Goal: Use online tool/utility: Utilize a website feature to perform a specific function

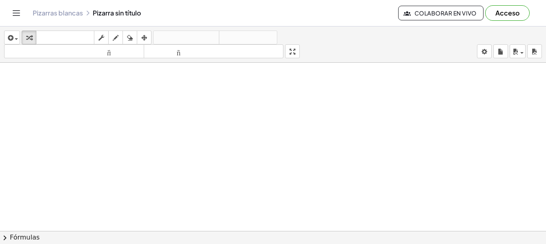
click at [241, 18] on div "Pizarras blancas Pizarra sin título Colaborar en vivo Acceso" at bounding box center [273, 13] width 526 height 26
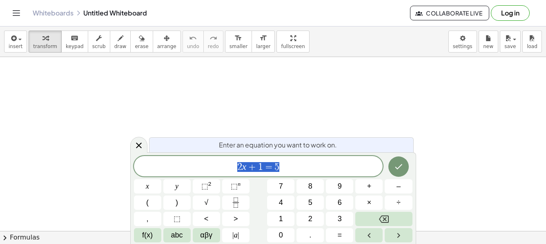
click at [298, 144] on span "Enter an equation you want to work on." at bounding box center [278, 145] width 118 height 10
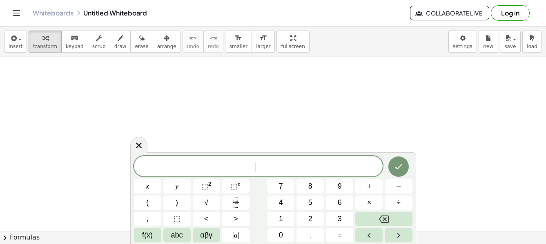
click at [246, 162] on span "​" at bounding box center [258, 167] width 249 height 11
click at [276, 173] on div "​" at bounding box center [258, 166] width 249 height 20
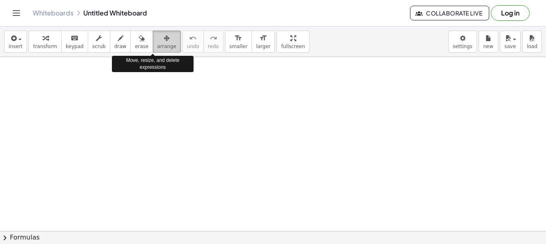
click at [157, 46] on span "arrange" at bounding box center [166, 47] width 19 height 6
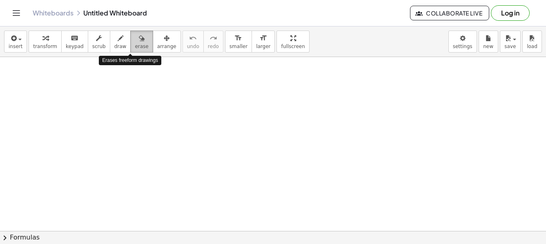
click at [139, 42] on icon "button" at bounding box center [142, 38] width 6 height 10
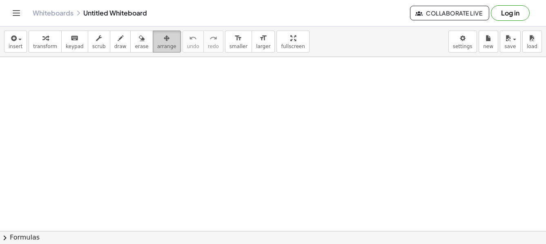
click at [164, 41] on icon "button" at bounding box center [167, 38] width 6 height 10
click at [229, 44] on span "smaller" at bounding box center [238, 47] width 18 height 6
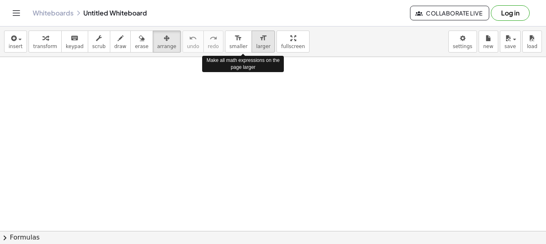
click at [253, 45] on button "format_size larger" at bounding box center [262, 42] width 23 height 22
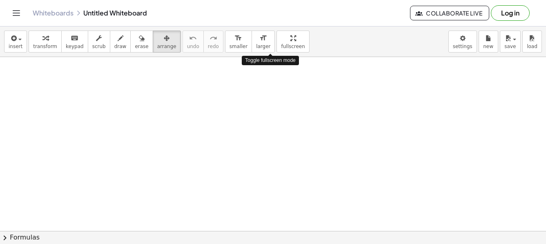
drag, startPoint x: 267, startPoint y: 40, endPoint x: 275, endPoint y: 89, distance: 49.9
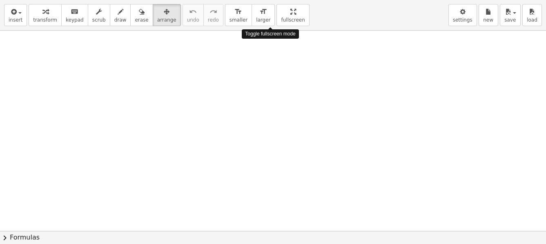
click at [275, 89] on div "insert select one: Math Expression Function Text Youtube Video Graphing Geometr…" at bounding box center [273, 122] width 546 height 244
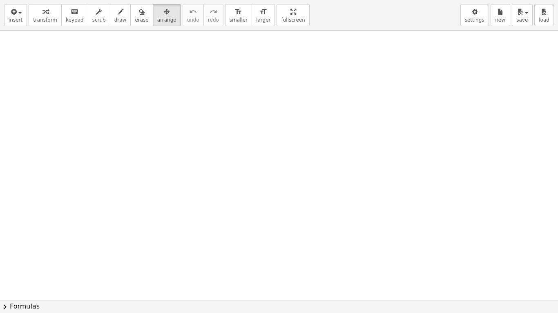
drag, startPoint x: 267, startPoint y: 12, endPoint x: 260, endPoint y: -37, distance: 49.9
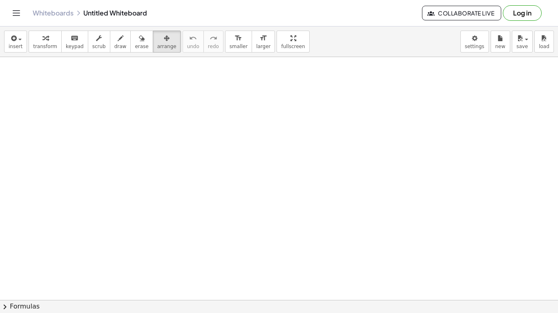
click at [260, 0] on html "Graspable Math Activities Get Started Activity Bank Assigned Work Classes White…" at bounding box center [279, 156] width 558 height 313
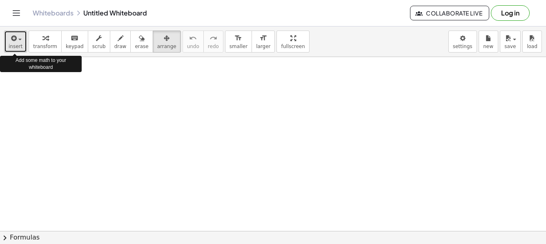
click at [15, 47] on span "insert" at bounding box center [16, 47] width 14 height 6
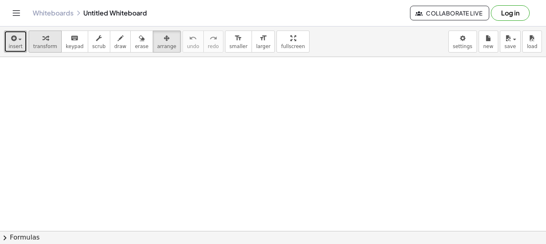
click at [40, 45] on span "transform" at bounding box center [45, 47] width 24 height 6
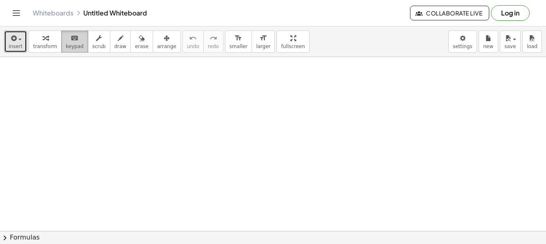
click at [77, 44] on button "keyboard keypad" at bounding box center [74, 42] width 27 height 22
click at [92, 45] on span "scrub" at bounding box center [98, 47] width 13 height 6
click at [114, 47] on span "draw" at bounding box center [120, 47] width 12 height 6
click at [135, 45] on span "erase" at bounding box center [141, 47] width 13 height 6
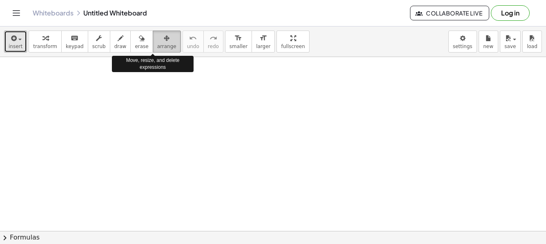
click at [157, 47] on span "arrange" at bounding box center [166, 47] width 19 height 6
drag, startPoint x: 153, startPoint y: 47, endPoint x: 191, endPoint y: 185, distance: 142.8
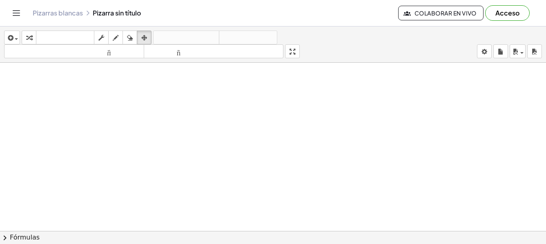
click at [112, 12] on div "Pizarras blancas Pizarra sin título" at bounding box center [215, 13] width 365 height 8
click at [62, 11] on font "Pizarras blancas" at bounding box center [58, 13] width 50 height 9
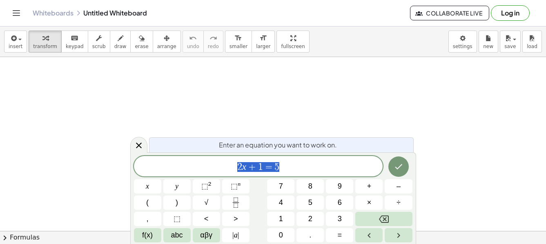
click at [277, 147] on span "Enter an equation you want to work on." at bounding box center [278, 145] width 118 height 10
click at [264, 143] on span "Enter an equation you want to work on." at bounding box center [278, 145] width 118 height 10
click at [2, 239] on span "chevron_right" at bounding box center [5, 238] width 10 height 10
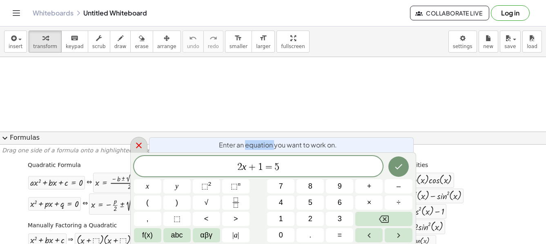
click at [141, 145] on icon at bounding box center [139, 146] width 10 height 10
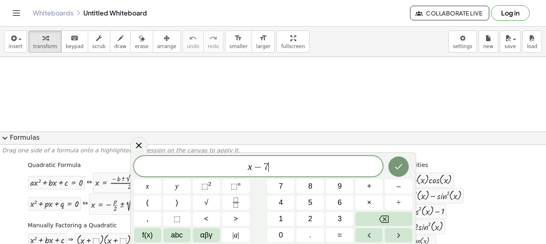
click at [245, 171] on span "x − 7 ​" at bounding box center [258, 167] width 249 height 11
click at [153, 206] on button "(" at bounding box center [147, 203] width 27 height 14
click at [272, 165] on span ")" at bounding box center [271, 166] width 5 height 12
click at [181, 204] on button ")" at bounding box center [176, 203] width 27 height 14
click at [213, 184] on button "⬚ 2" at bounding box center [206, 187] width 27 height 14
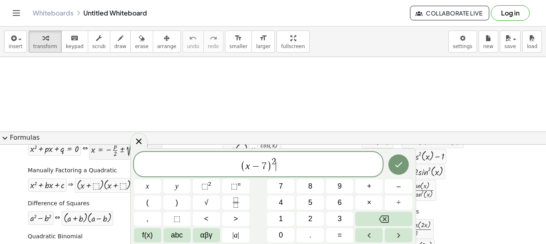
scroll to position [41, 0]
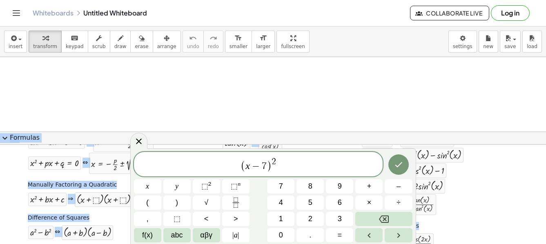
drag, startPoint x: 135, startPoint y: 153, endPoint x: 160, endPoint y: 122, distance: 40.0
click at [160, 122] on body "Graspable Math Activities Get Started Activity Bank Assigned Work Classes White…" at bounding box center [273, 122] width 546 height 244
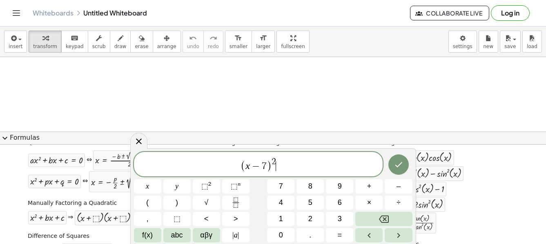
scroll to position [0, 0]
